Goal: Task Accomplishment & Management: Manage account settings

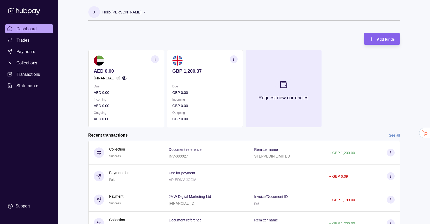
click at [290, 90] on button "Request new currencies" at bounding box center [283, 88] width 76 height 77
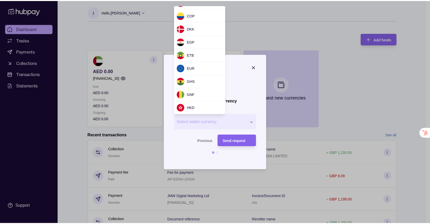
scroll to position [68, 0]
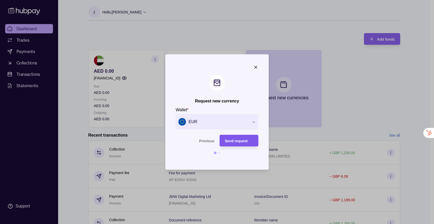
click at [239, 141] on span "Send request" at bounding box center [236, 141] width 23 height 4
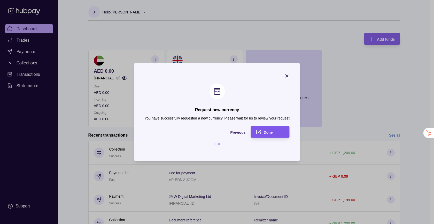
click at [267, 132] on span "Done" at bounding box center [268, 132] width 9 height 4
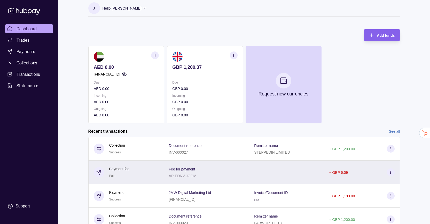
scroll to position [0, 0]
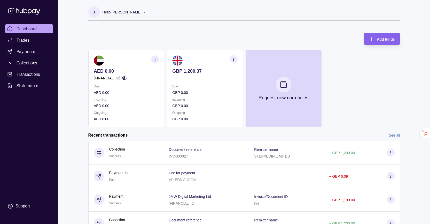
click at [233, 60] on circle "button" at bounding box center [233, 60] width 0 height 0
click at [209, 70] on link "View account details" at bounding box center [197, 72] width 33 height 6
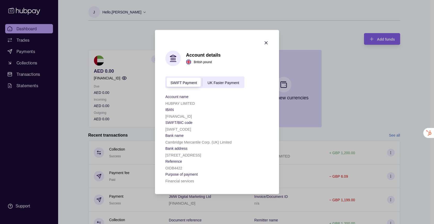
click at [226, 80] on span "UK Faster Payment" at bounding box center [223, 82] width 32 height 4
click at [187, 80] on span "SWIFT Payment" at bounding box center [183, 82] width 26 height 4
click at [218, 80] on span "UK Faster Payment" at bounding box center [223, 82] width 32 height 4
click at [184, 80] on span "SWIFT Payment" at bounding box center [183, 82] width 26 height 4
click at [219, 80] on span "UK Faster Payment" at bounding box center [223, 82] width 32 height 4
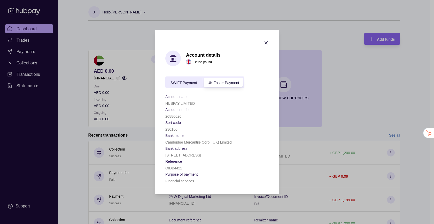
click at [267, 40] on icon "button" at bounding box center [265, 42] width 5 height 5
